Goal: Check status

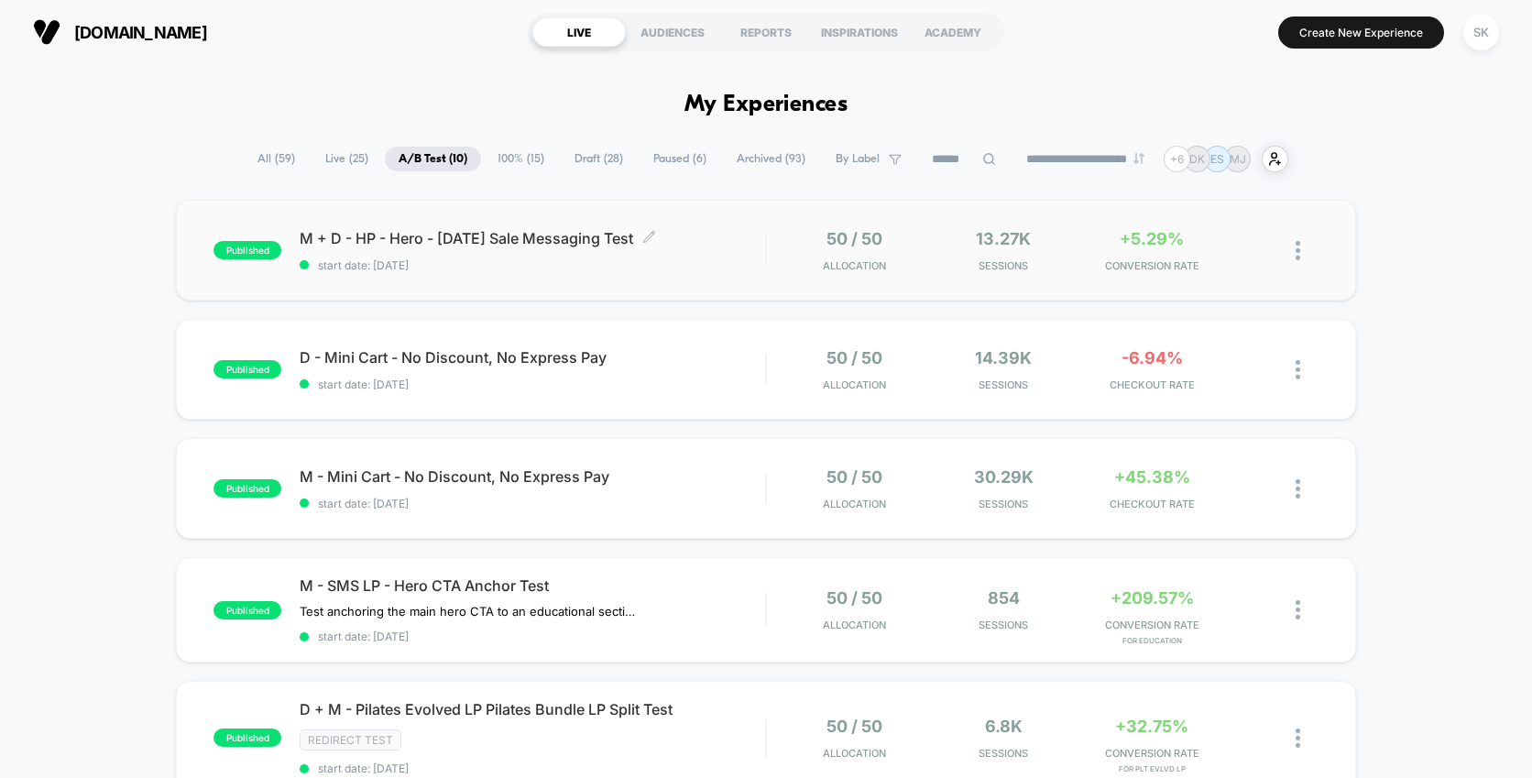
click at [695, 262] on span "start date: 8/23/2025" at bounding box center [532, 265] width 465 height 14
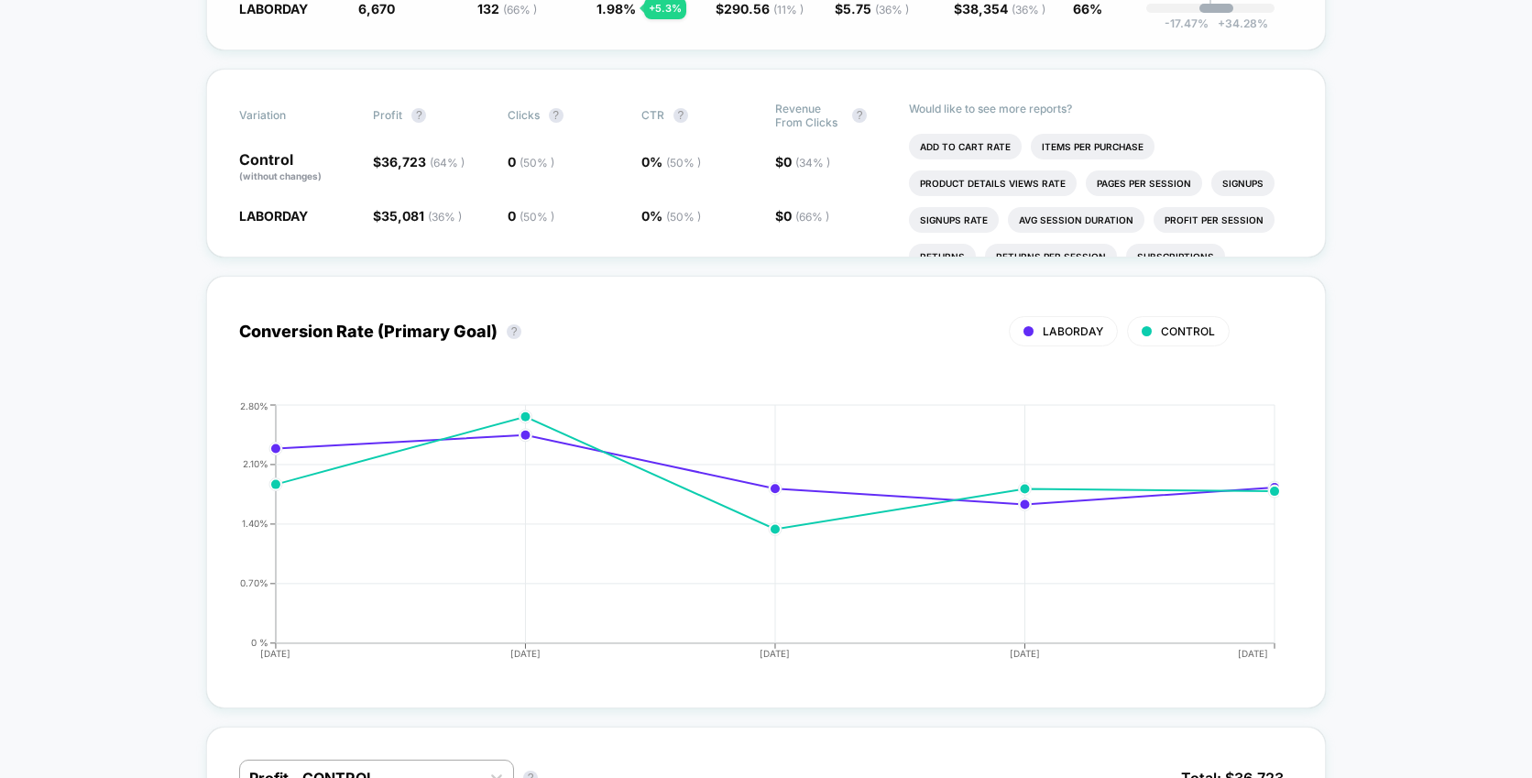
scroll to position [526, 0]
